Goal: Information Seeking & Learning: Learn about a topic

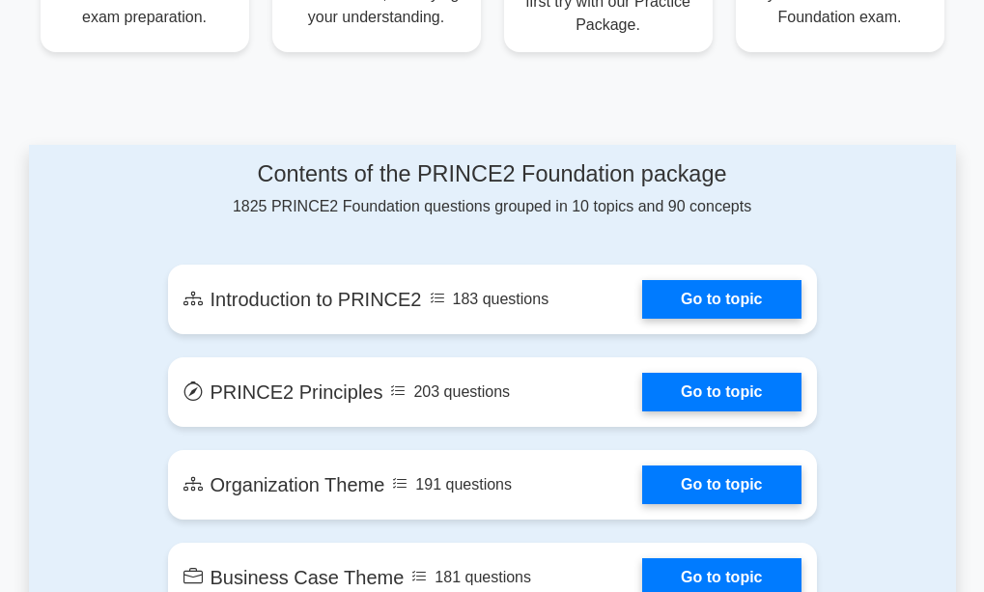
scroll to position [944, 0]
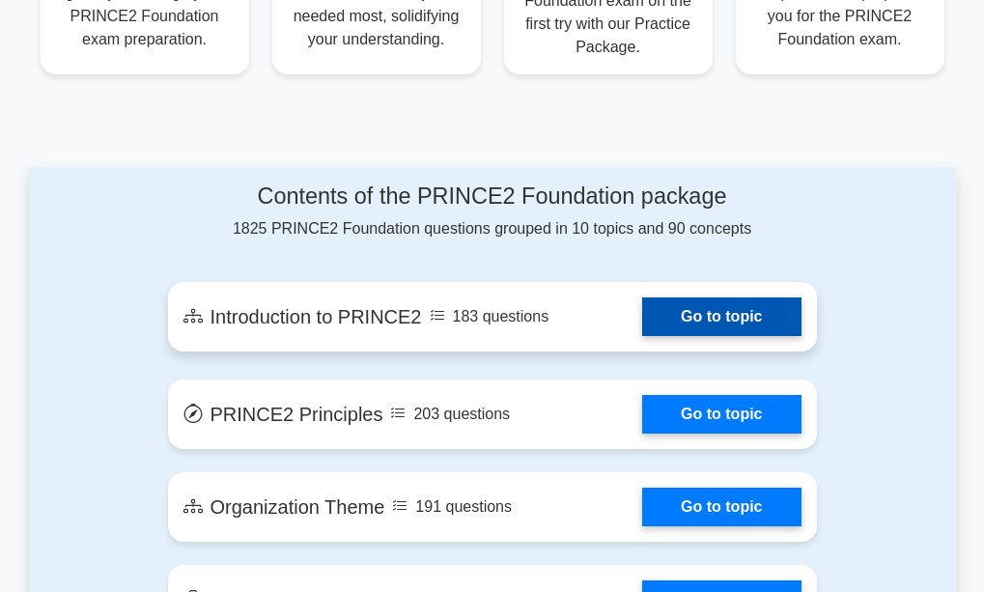
click at [724, 297] on link "Go to topic" at bounding box center [721, 316] width 158 height 39
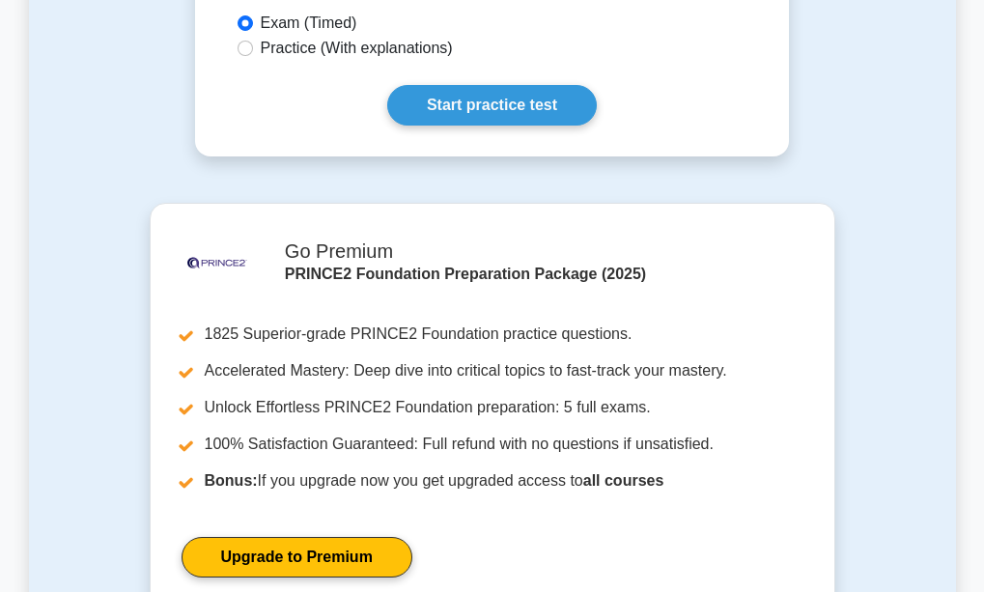
scroll to position [1275, 0]
